Goal: Task Accomplishment & Management: Use online tool/utility

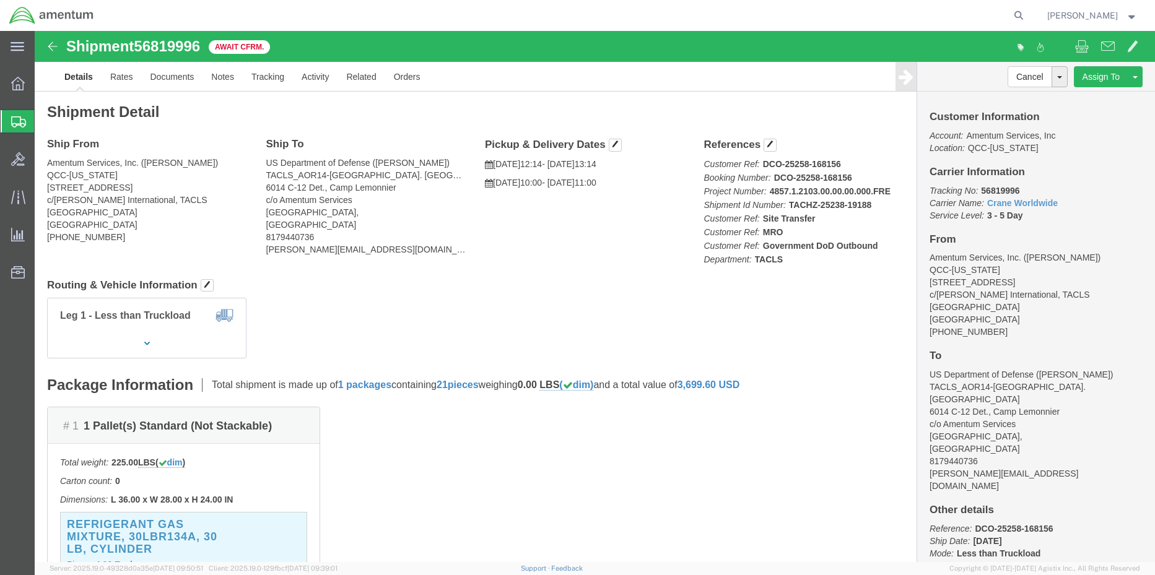
click at [0, 0] on span "Shipment Manager" at bounding box center [0, 0] width 0 height 0
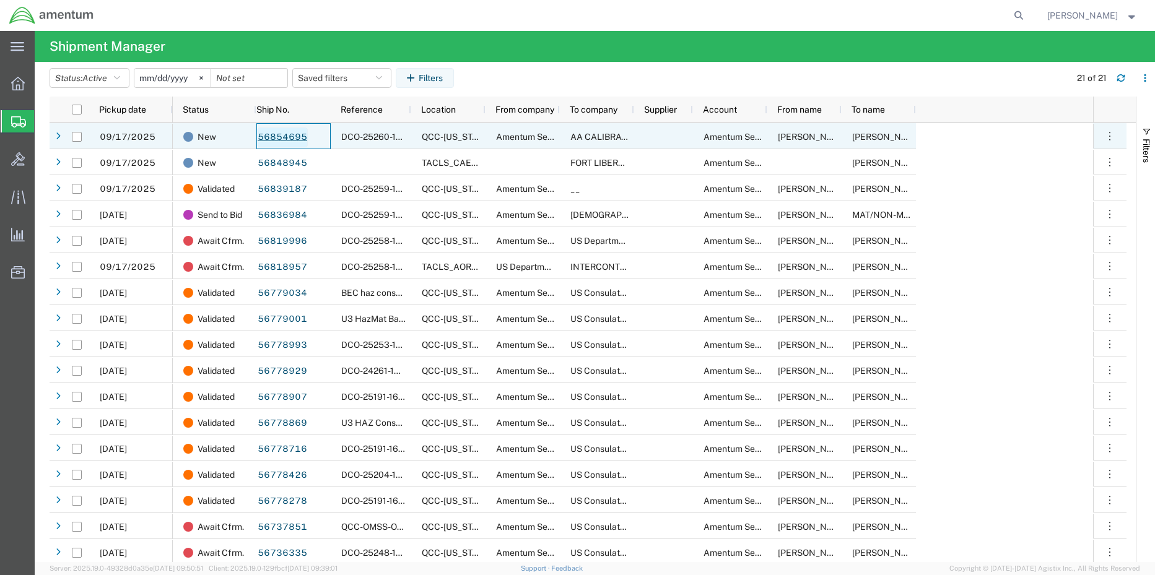
click at [272, 134] on link "56854695" at bounding box center [282, 138] width 51 height 20
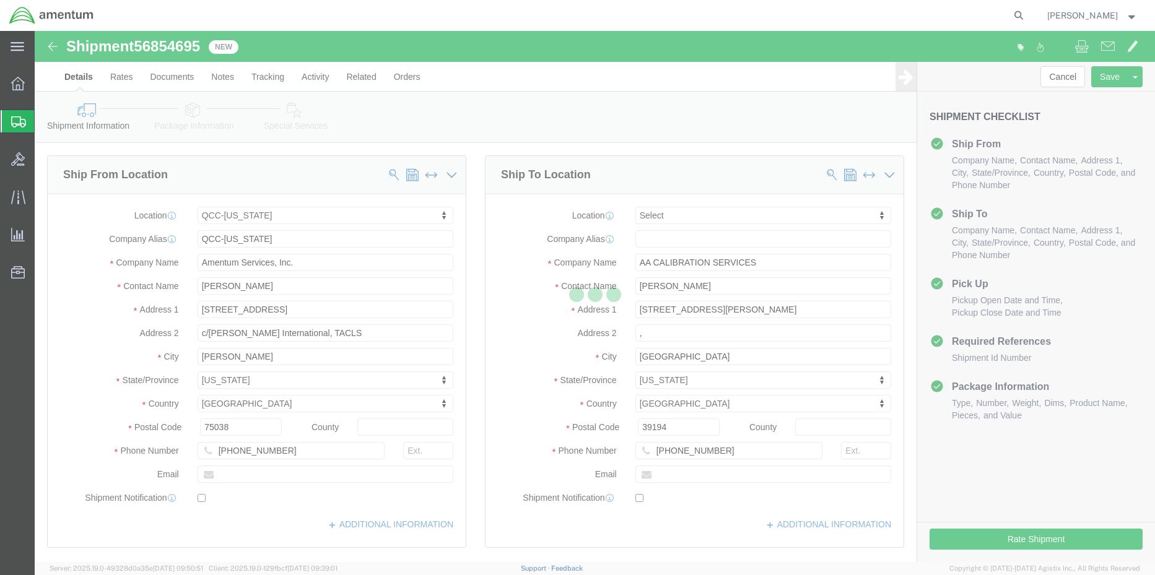
click at [1011, 538] on div at bounding box center [595, 296] width 1120 height 531
select select "42668"
select select
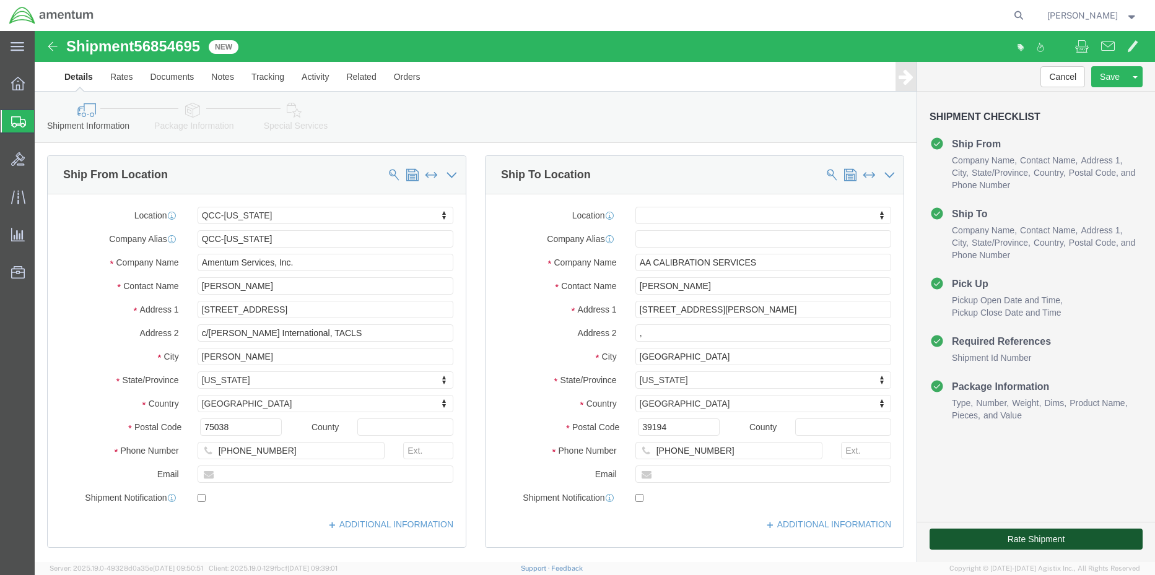
click button "Rate Shipment"
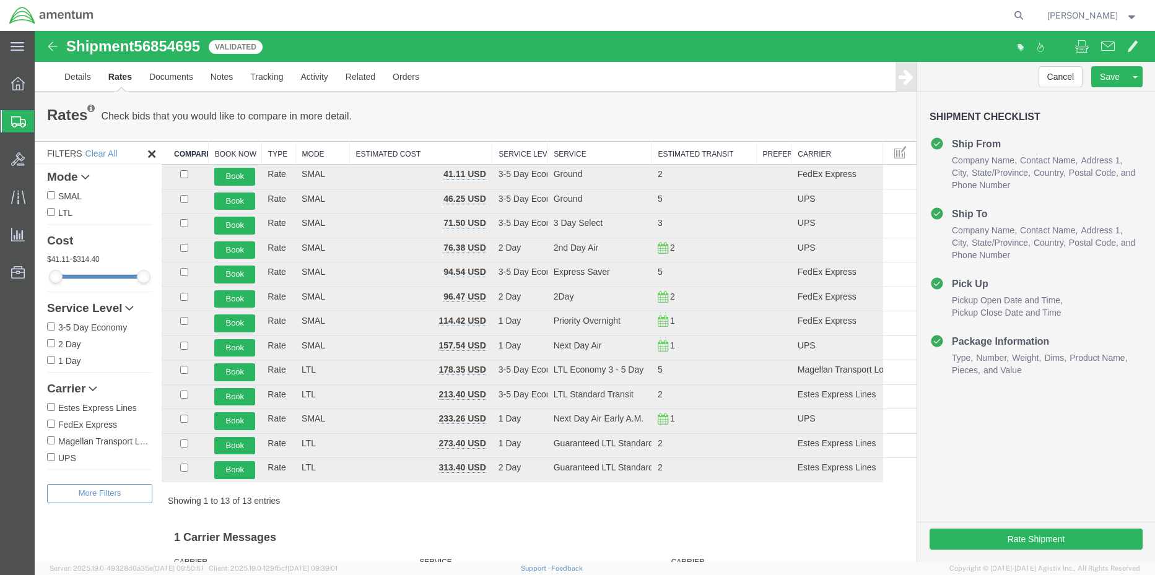
click at [56, 422] on label "FedEx Express" at bounding box center [99, 424] width 105 height 14
click at [55, 422] on input "FedEx Express" at bounding box center [51, 424] width 8 height 8
checkbox input "true"
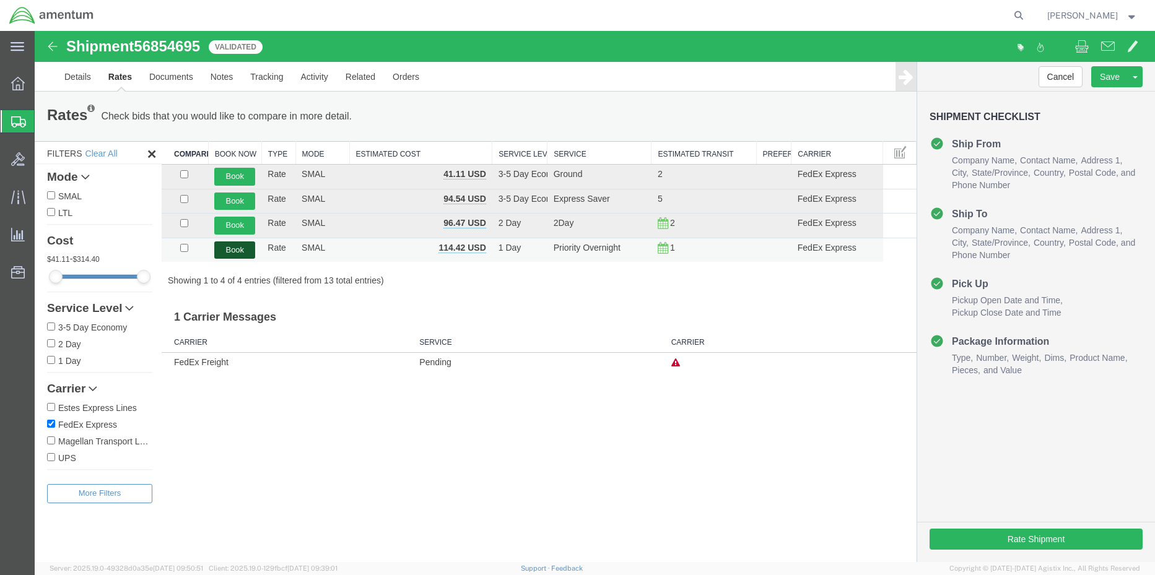
click at [240, 247] on button "Book" at bounding box center [234, 251] width 41 height 18
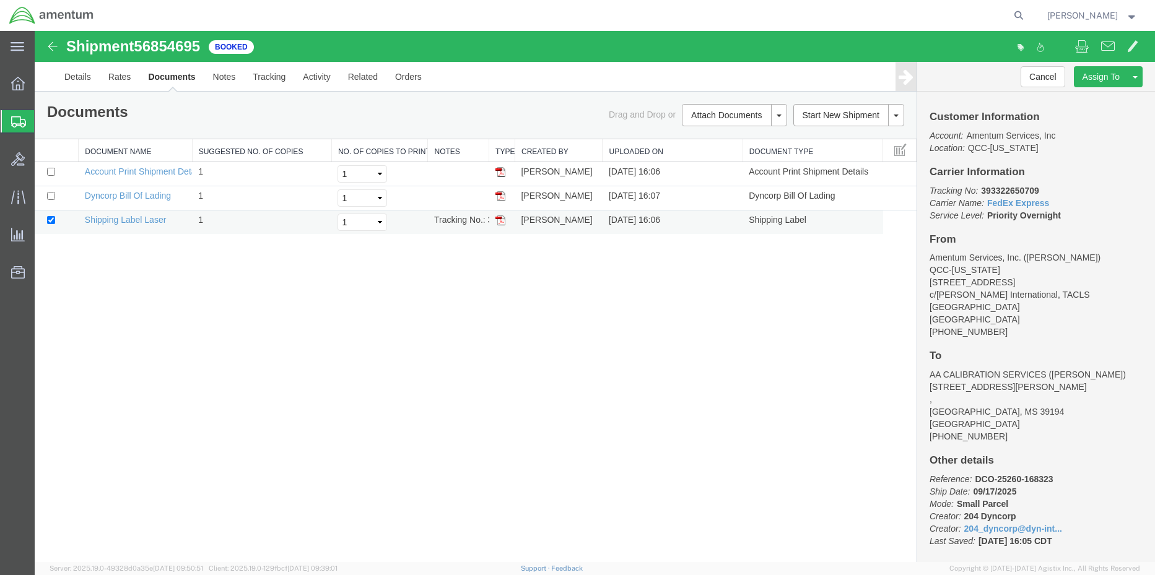
click at [506, 218] on td at bounding box center [502, 223] width 26 height 24
click at [499, 221] on img at bounding box center [500, 221] width 10 height 10
